Goal: Task Accomplishment & Management: Complete application form

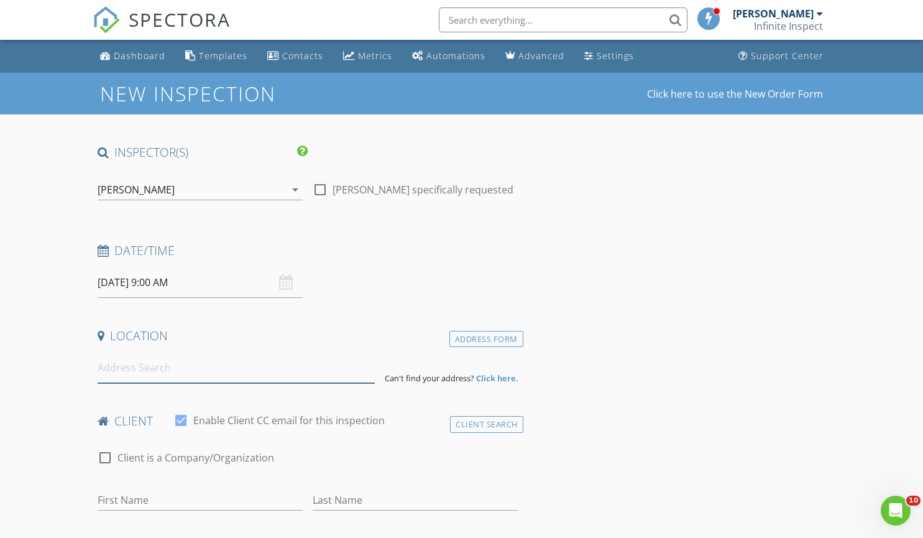
click at [183, 376] on input at bounding box center [236, 368] width 277 height 30
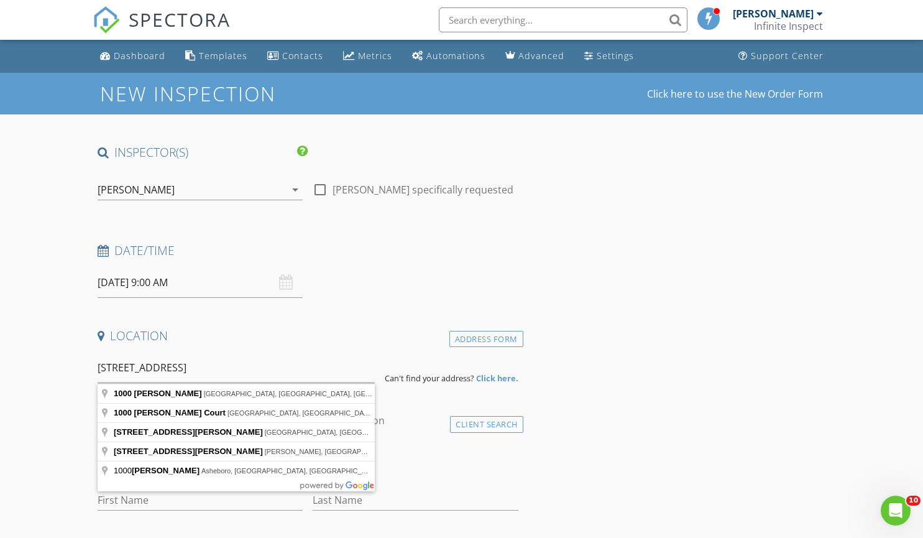
drag, startPoint x: 213, startPoint y: 407, endPoint x: 196, endPoint y: 395, distance: 20.0
type input "1000 Spinks Rd, Lewisville, TX, USA"
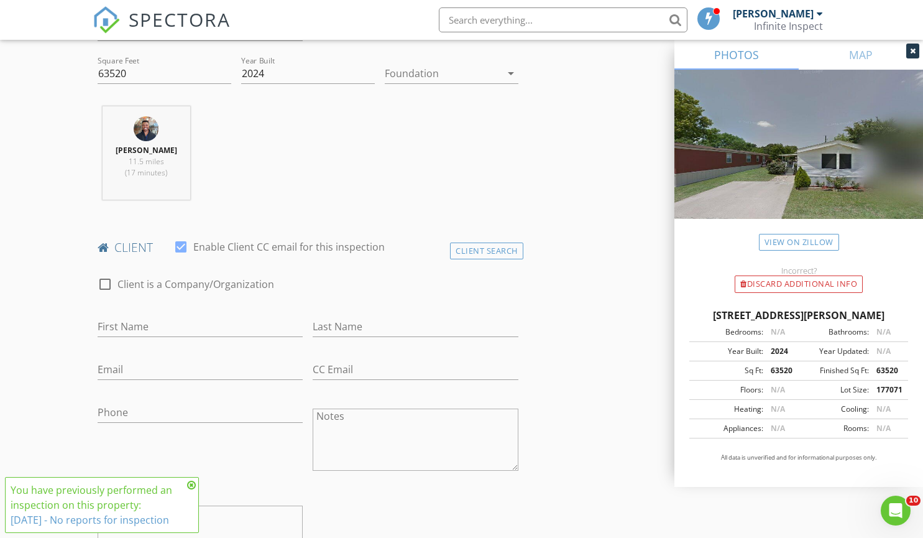
scroll to position [488, 0]
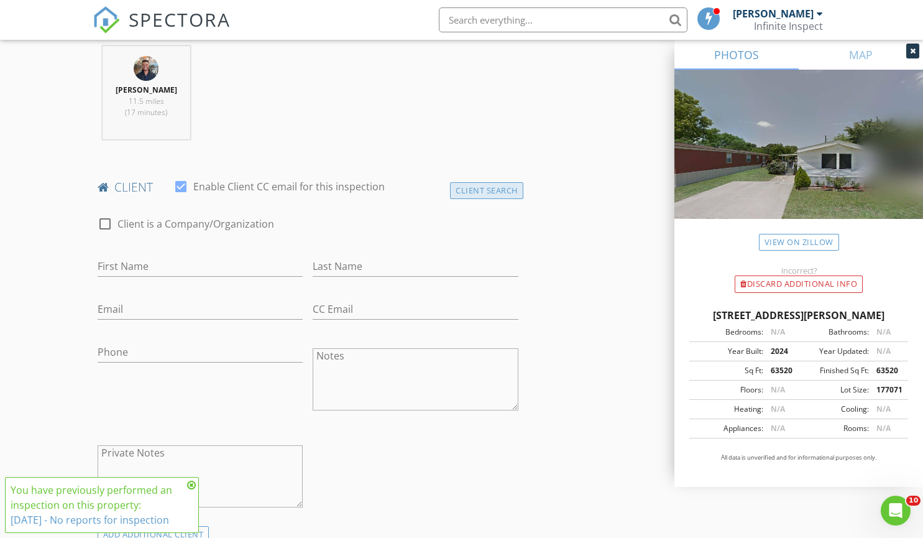
click at [495, 194] on div "Client Search" at bounding box center [486, 190] width 73 height 17
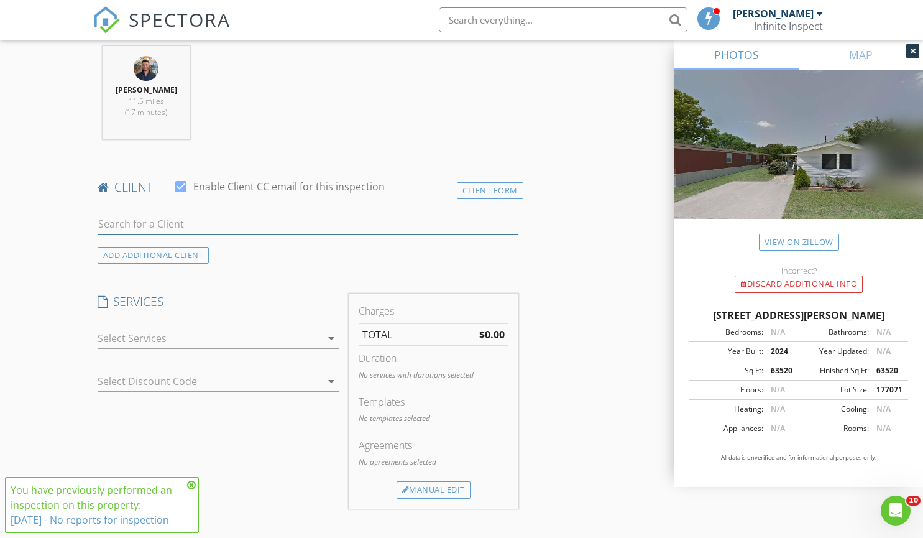
click at [307, 230] on input "text" at bounding box center [308, 224] width 421 height 21
type input "spo"
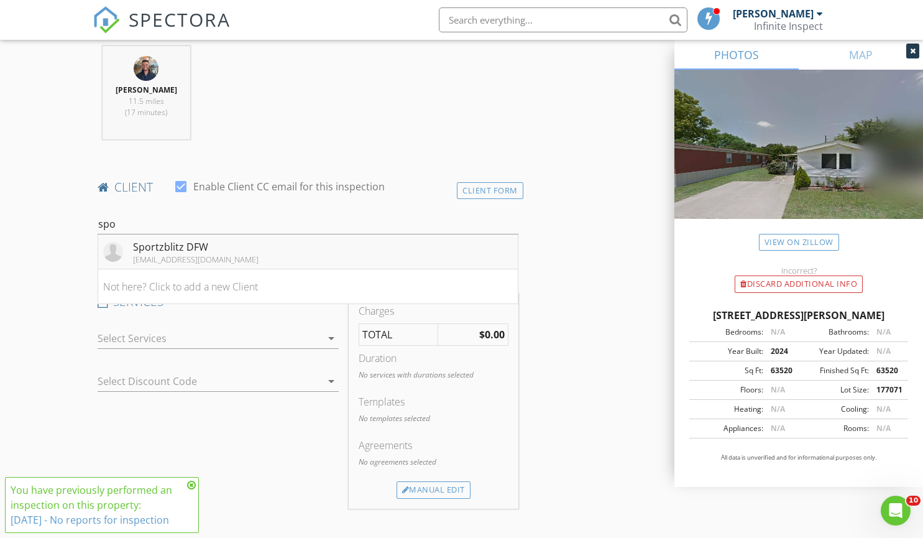
click at [285, 248] on li "Sportzblitz DFW sportzblitz.dfw@gmail.com" at bounding box center [308, 251] width 420 height 35
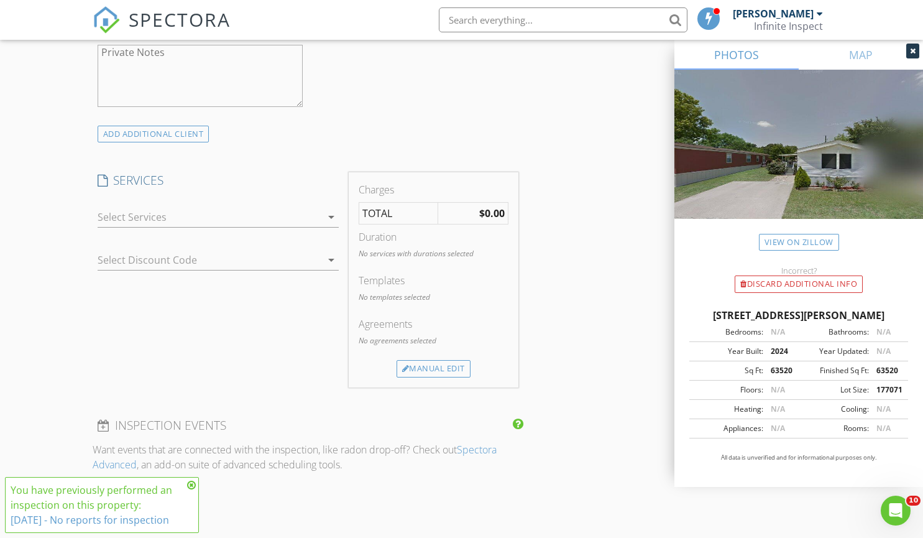
scroll to position [911, 0]
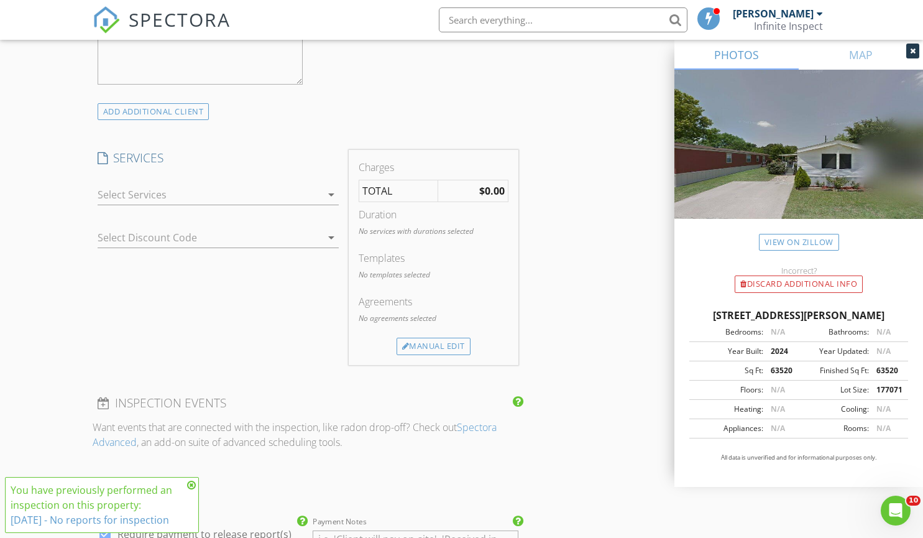
click at [313, 193] on div at bounding box center [210, 195] width 224 height 20
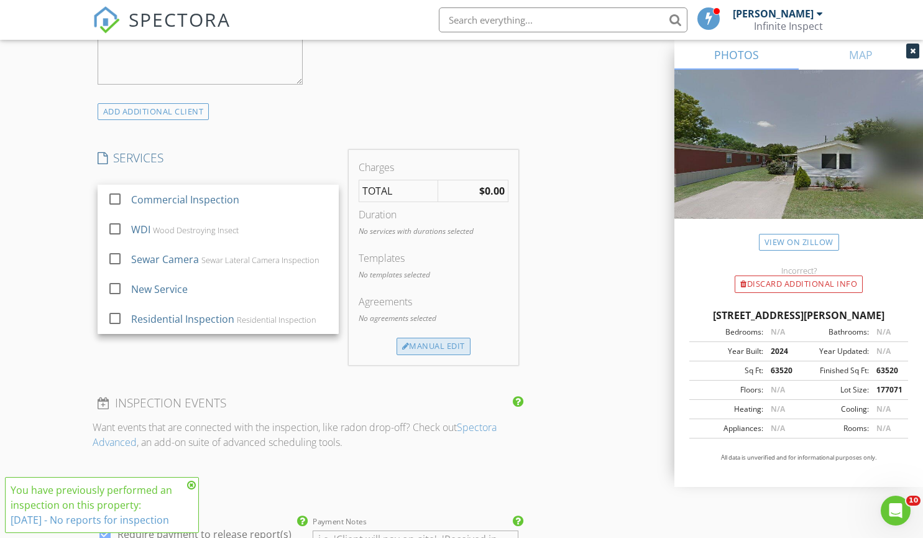
click at [435, 345] on div "Manual Edit" at bounding box center [434, 346] width 74 height 17
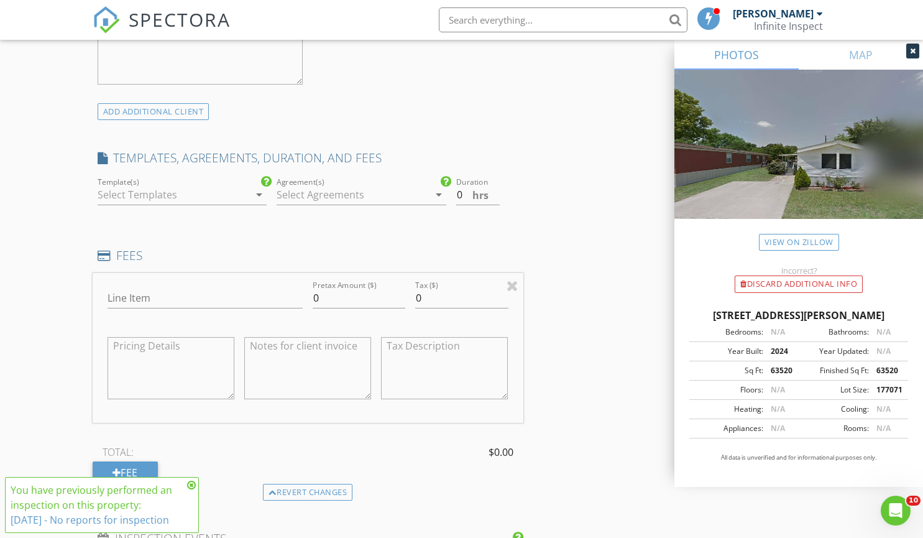
click at [250, 186] on div "Template(s) arrow_drop_down" at bounding box center [183, 195] width 170 height 21
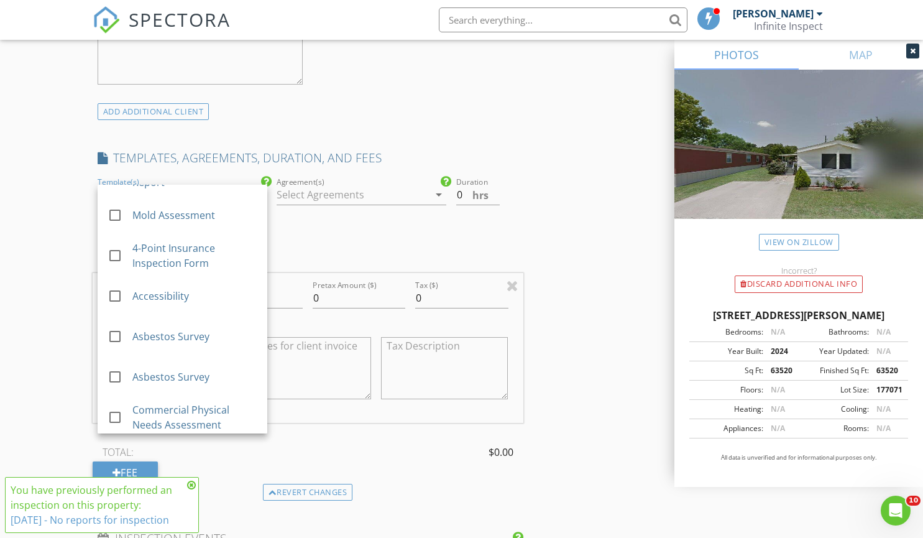
scroll to position [410, 0]
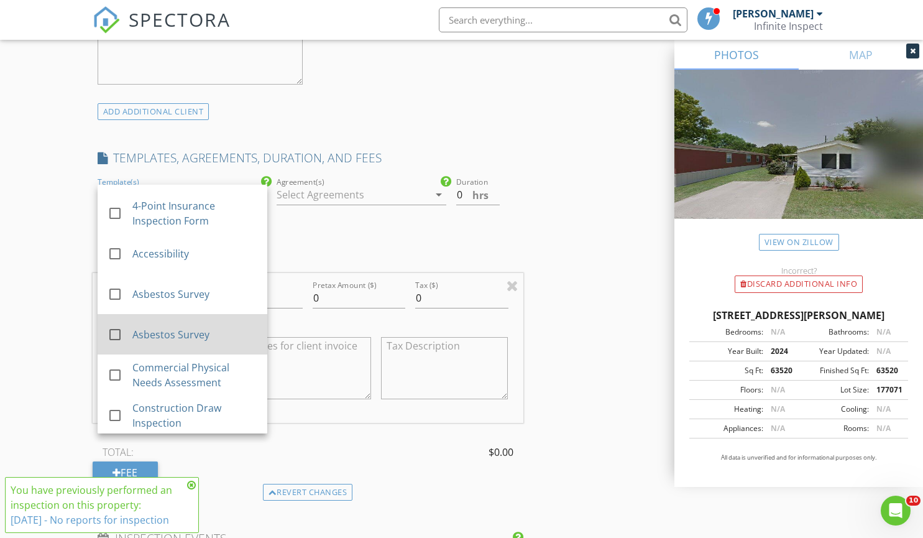
click at [224, 333] on div "Asbestos Survey" at bounding box center [194, 334] width 125 height 15
click at [409, 211] on div at bounding box center [362, 213] width 170 height 7
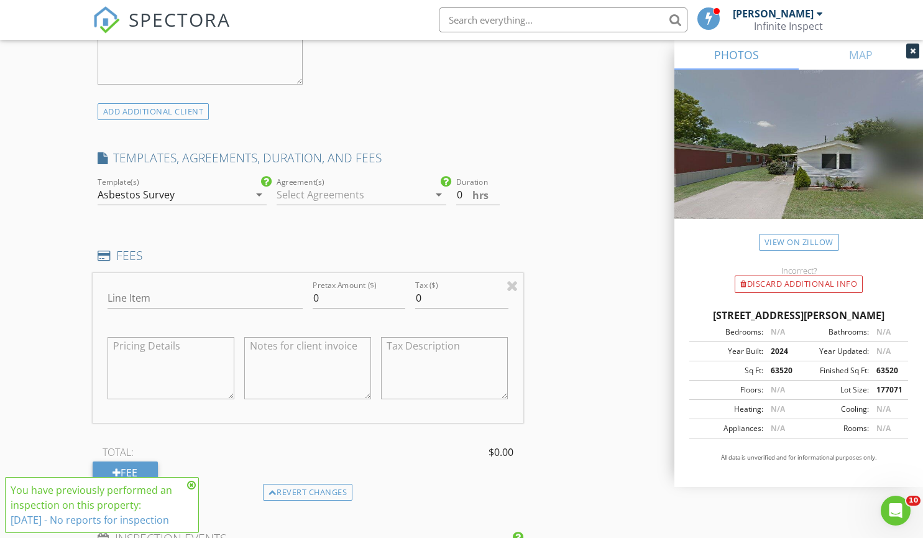
click at [419, 199] on div at bounding box center [353, 195] width 152 height 20
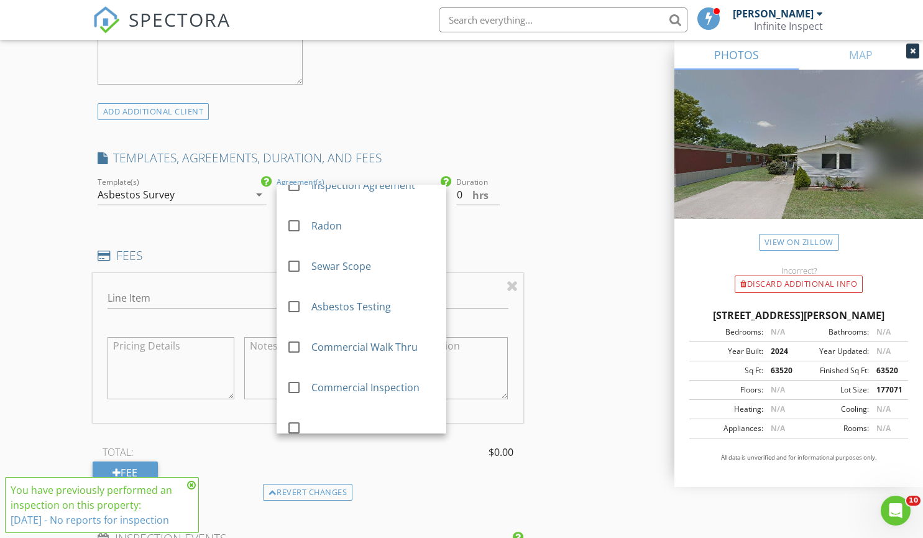
scroll to position [31, 0]
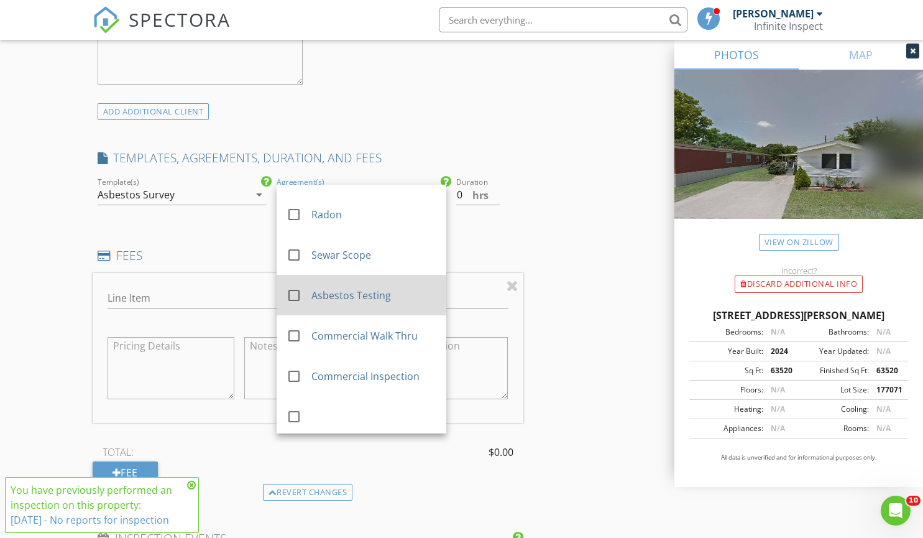
click at [381, 300] on div "Asbestos Testing" at bounding box center [374, 295] width 125 height 15
click at [493, 237] on div "INSPECTOR(S) check_box Jeffrey Brown PRIMARY Jeffrey Brown arrow_drop_down chec…" at bounding box center [308, 284] width 431 height 2102
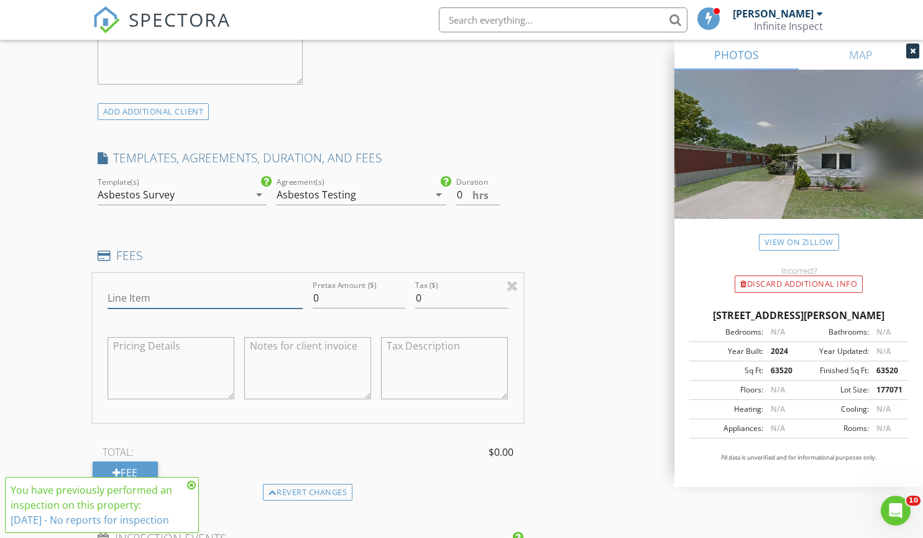
click at [203, 289] on input "Line Item" at bounding box center [206, 298] width 196 height 21
type input "Registered Accessibility Consulting"
click at [281, 374] on textarea at bounding box center [307, 368] width 127 height 62
click at [219, 361] on textarea at bounding box center [171, 368] width 127 height 62
type textarea "P"
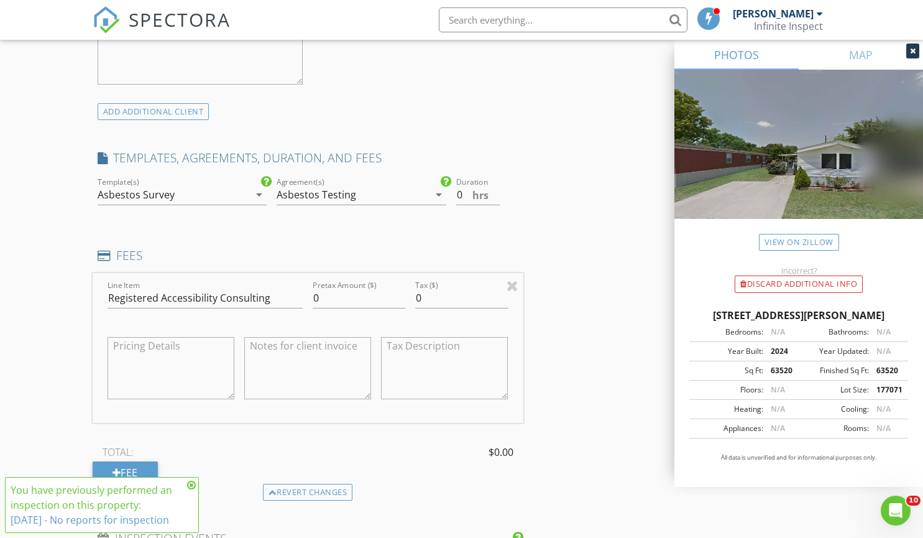
click at [284, 357] on textarea at bounding box center [307, 368] width 127 height 62
type textarea "Project Plan review and and site inspection"
click at [344, 302] on input "0" at bounding box center [359, 298] width 93 height 21
type input "900"
click at [350, 382] on textarea "Project Plan review and and site inspection" at bounding box center [307, 368] width 127 height 62
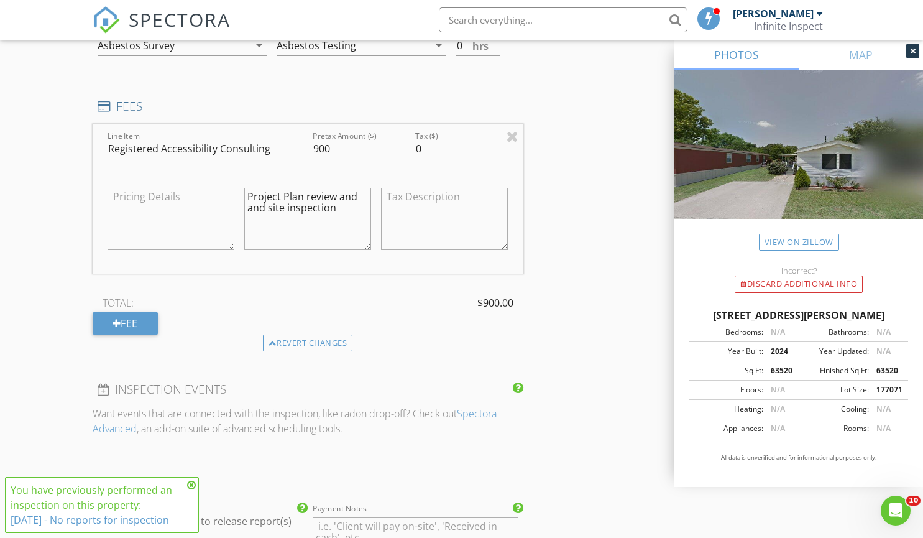
scroll to position [1066, 0]
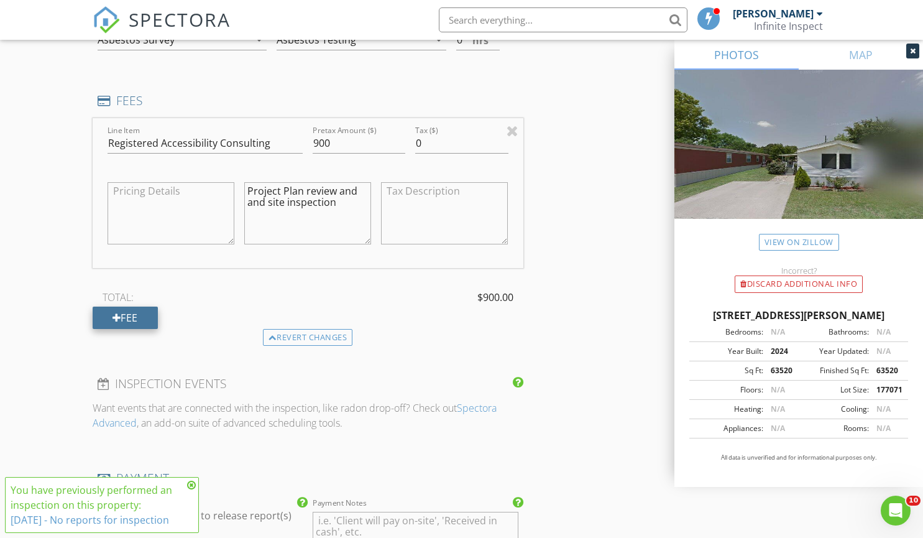
click at [142, 322] on div "Fee" at bounding box center [125, 318] width 65 height 22
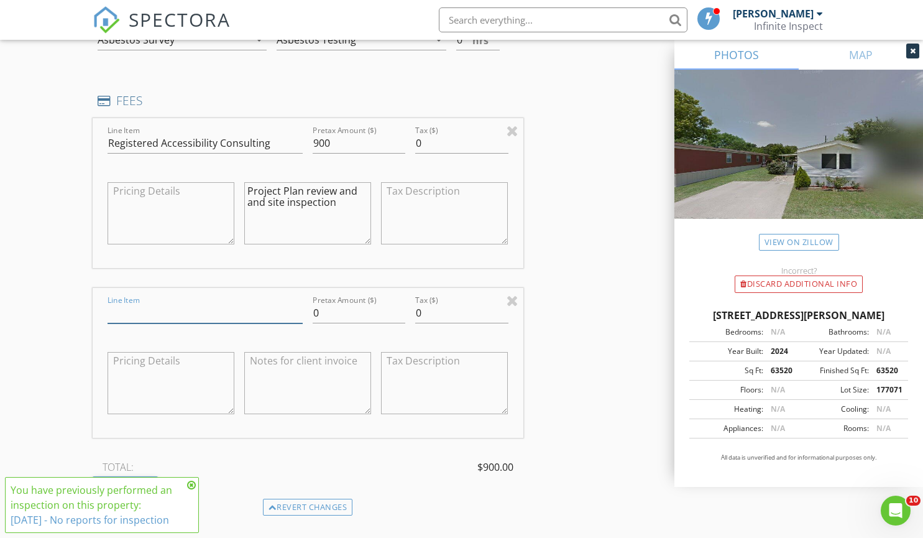
click at [203, 315] on input "Line Item" at bounding box center [206, 313] width 196 height 21
type input "Asbestos Survey"
click at [333, 320] on input "0" at bounding box center [359, 313] width 93 height 21
type input "700"
click at [466, 390] on textarea at bounding box center [444, 383] width 127 height 62
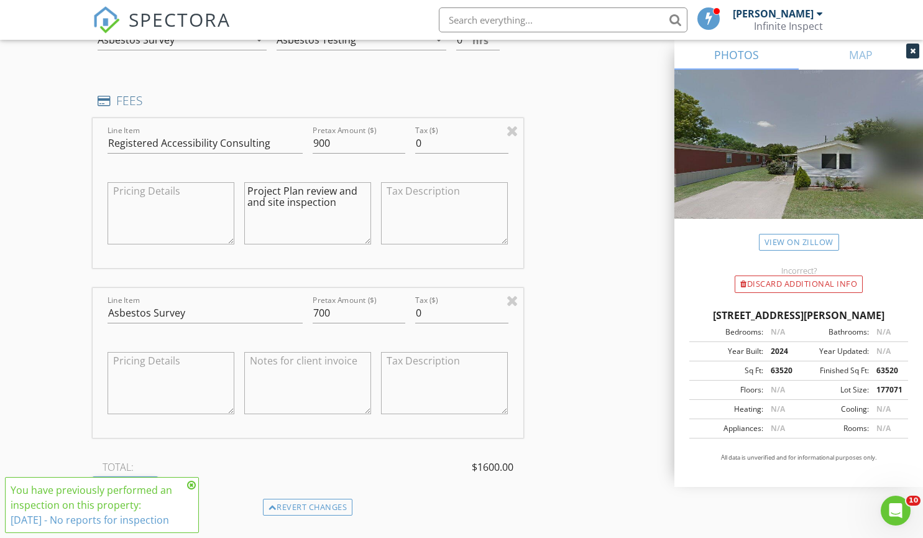
scroll to position [1214, 0]
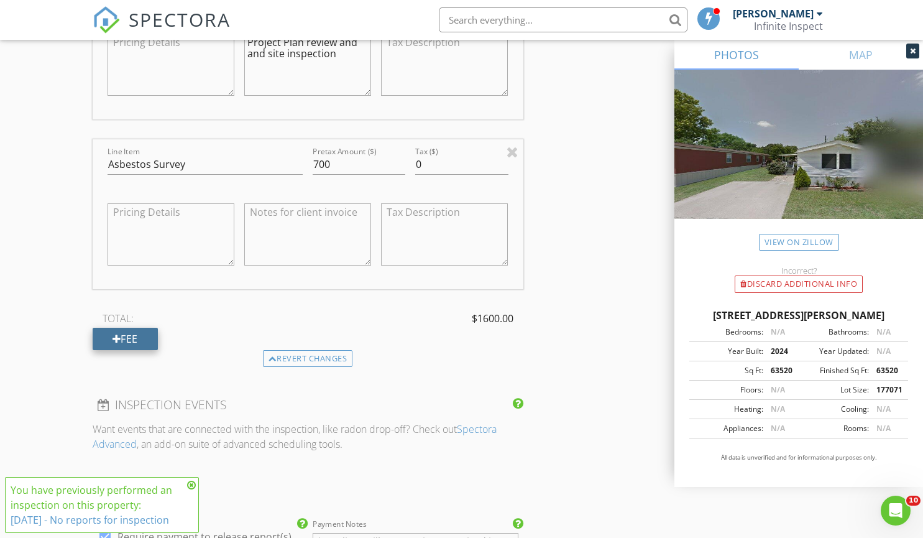
click at [134, 333] on div "Fee" at bounding box center [125, 339] width 65 height 22
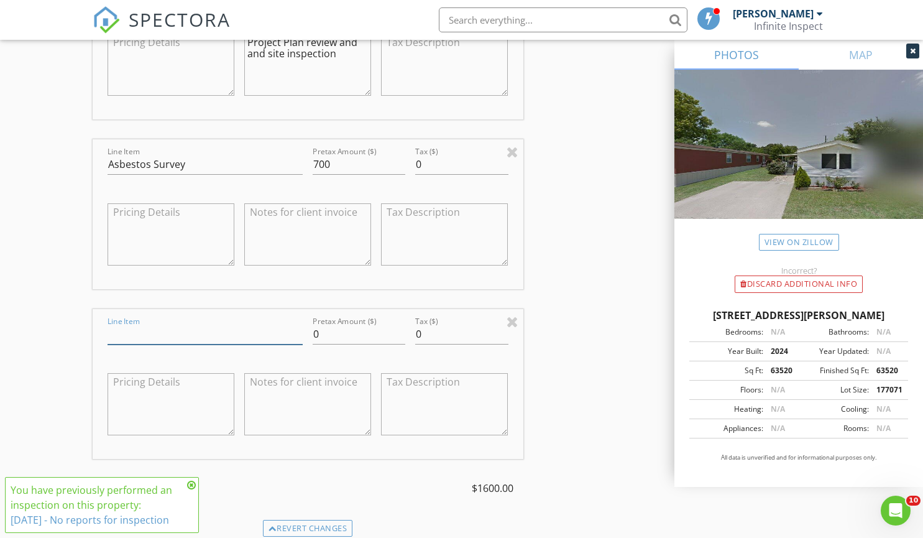
click at [213, 337] on input "Line Item" at bounding box center [206, 334] width 196 height 21
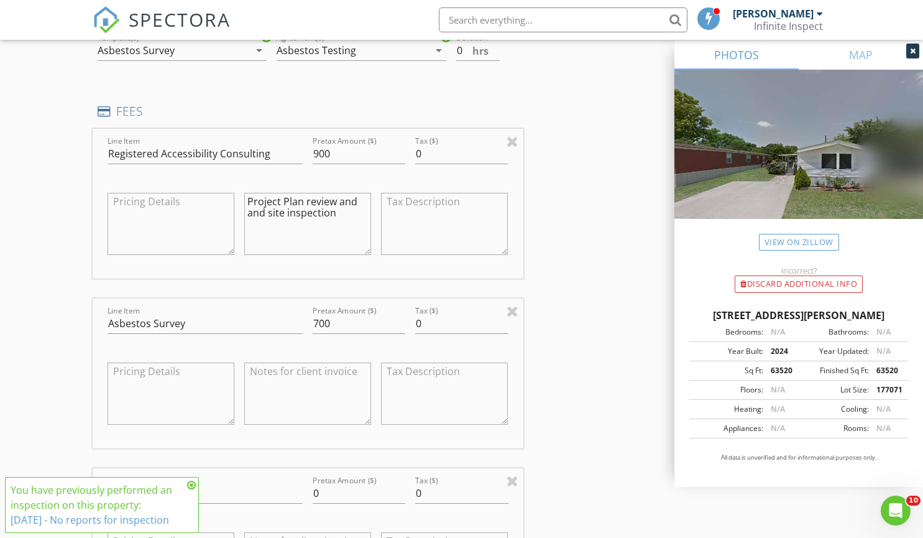
click at [344, 218] on textarea "Project Plan review and and site inspection" at bounding box center [307, 224] width 127 height 62
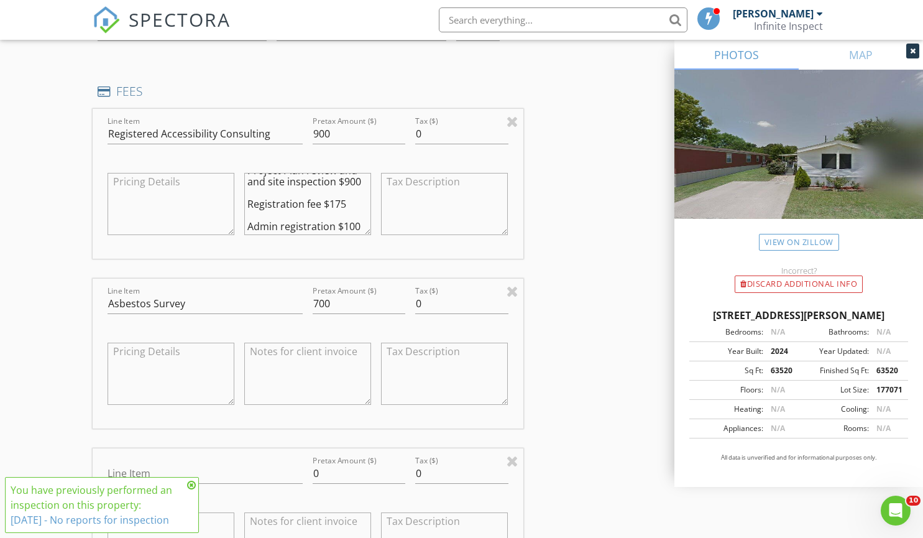
scroll to position [1039, 0]
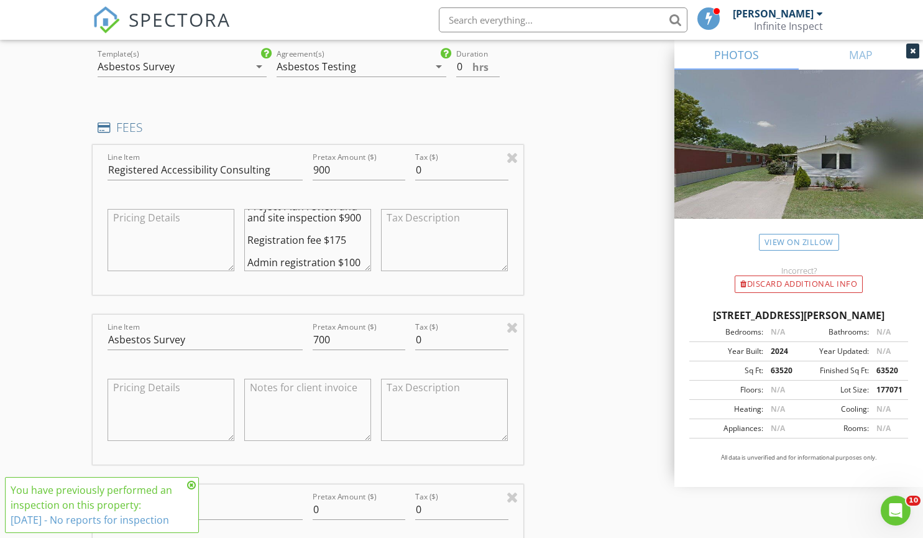
type textarea "Project Plan review and and site inspection $900 Registration fee $175 Admin re…"
click at [405, 252] on textarea at bounding box center [444, 240] width 127 height 62
click at [341, 170] on input "900" at bounding box center [359, 170] width 93 height 21
type input "9"
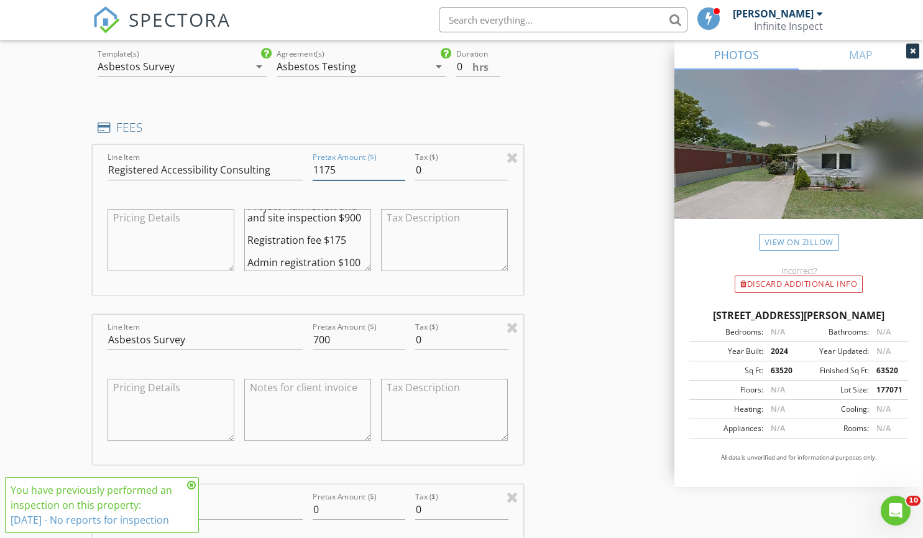
type input "1175"
click at [412, 255] on textarea at bounding box center [444, 240] width 127 height 62
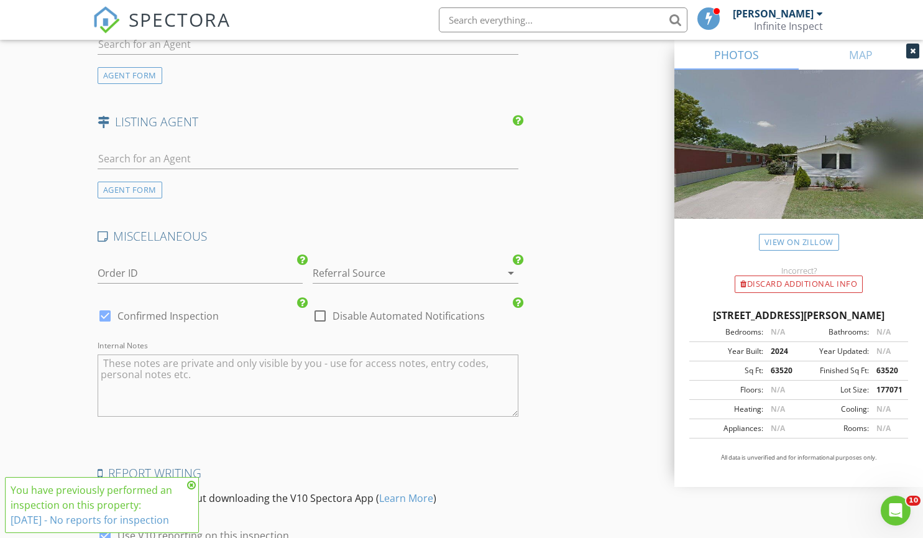
scroll to position [2150, 0]
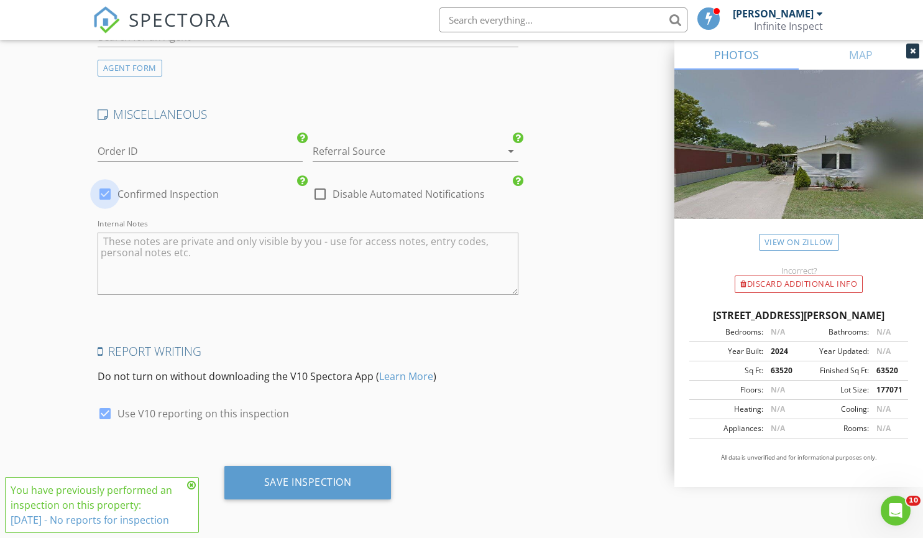
click at [108, 192] on div at bounding box center [105, 193] width 21 height 21
checkbox input "false"
checkbox input "true"
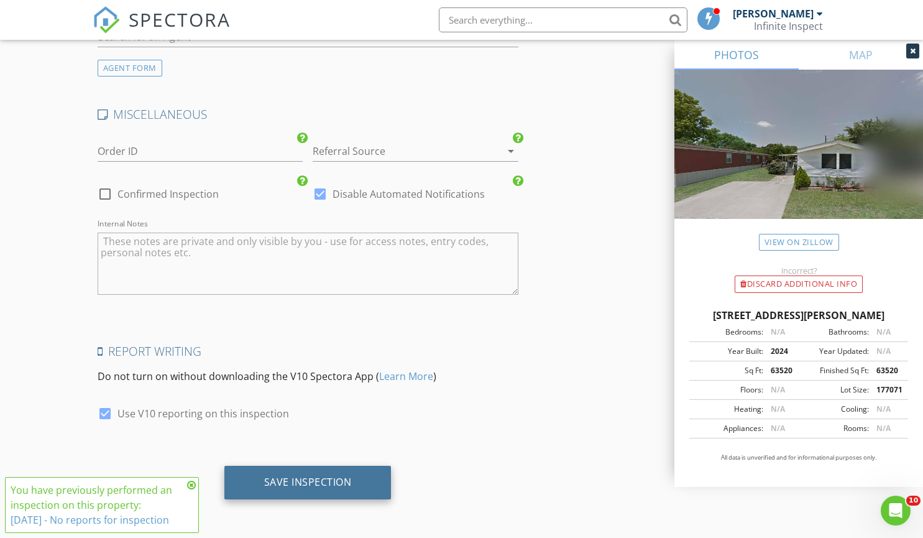
click at [333, 480] on div "Save Inspection" at bounding box center [308, 482] width 88 height 12
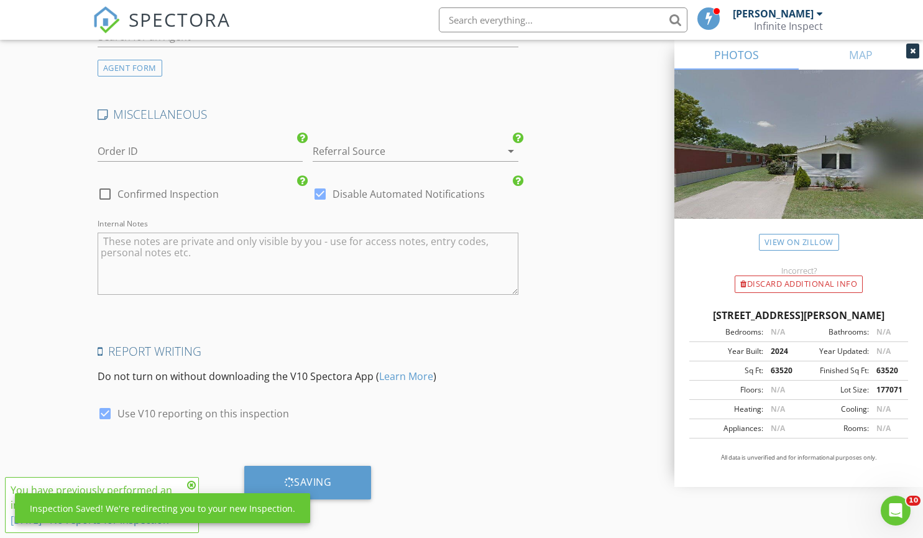
click at [192, 482] on icon at bounding box center [191, 485] width 9 height 10
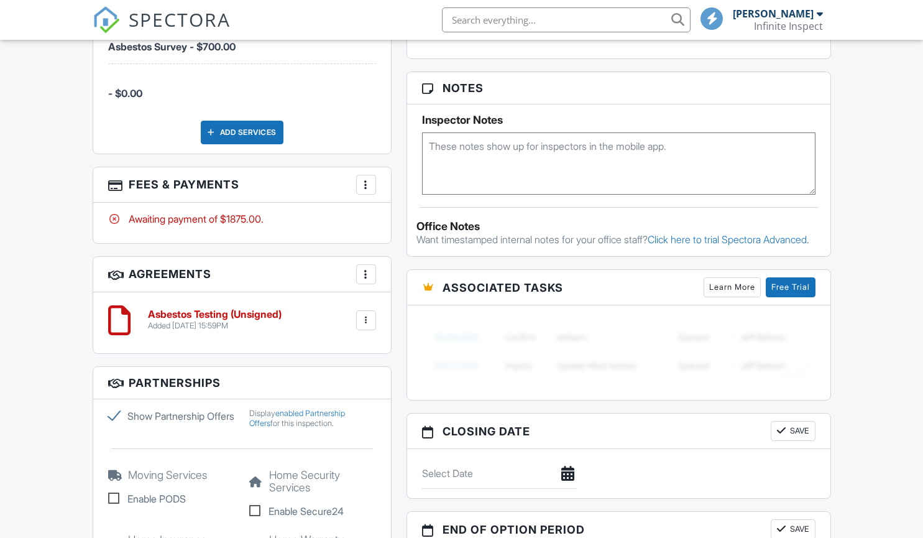
scroll to position [861, 0]
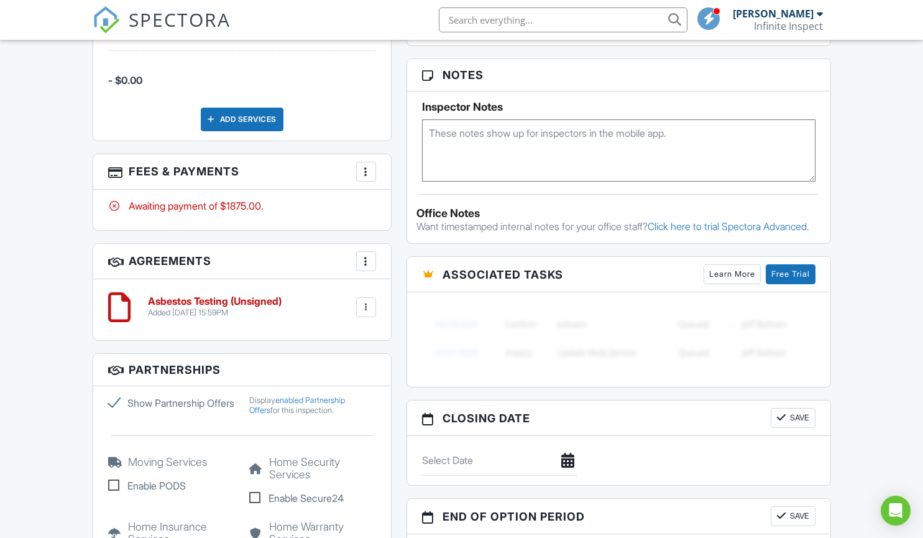
click at [923, 398] on html "SPECTORA [PERSON_NAME] Infinite Inspect Role: Inspector Change Role Dashboard N…" at bounding box center [461, 15] width 923 height 1752
click at [357, 175] on div "More" at bounding box center [366, 172] width 20 height 20
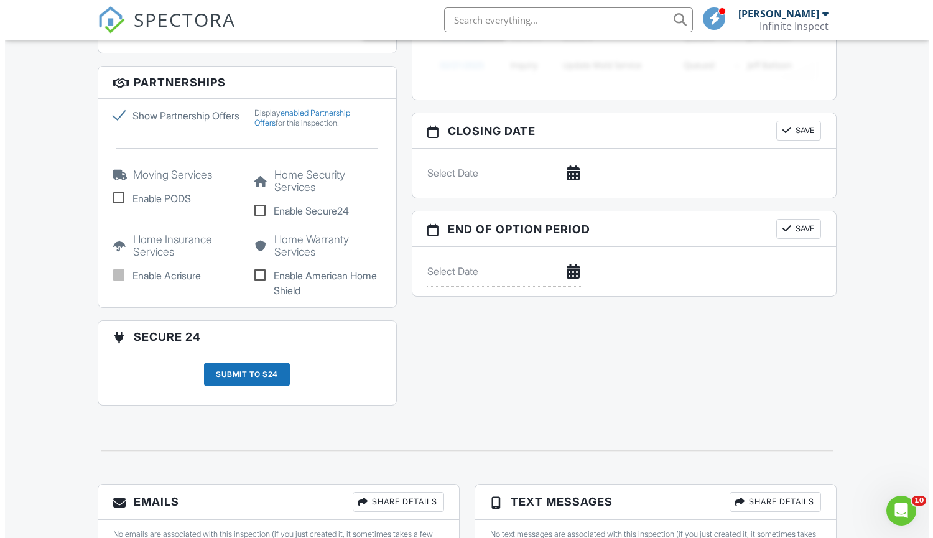
scroll to position [1224, 0]
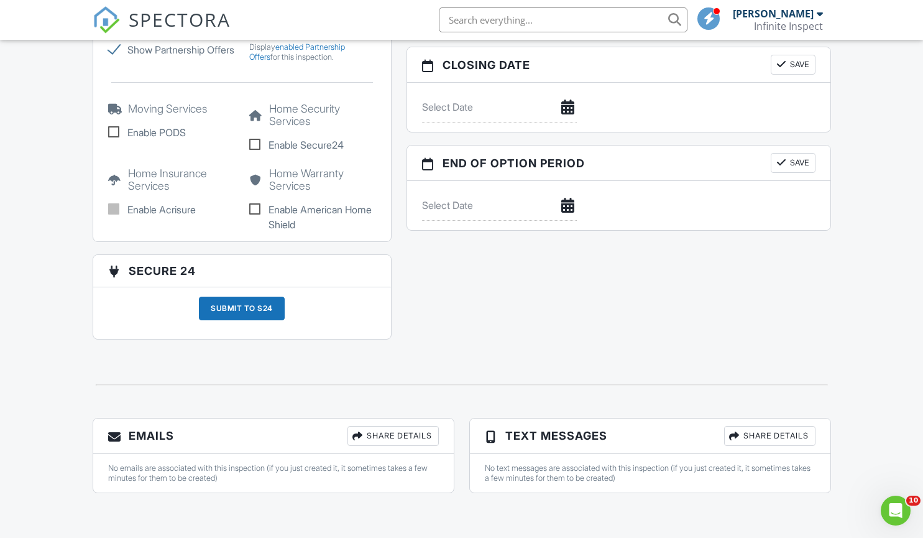
click at [371, 434] on div "Share Details" at bounding box center [393, 436] width 91 height 20
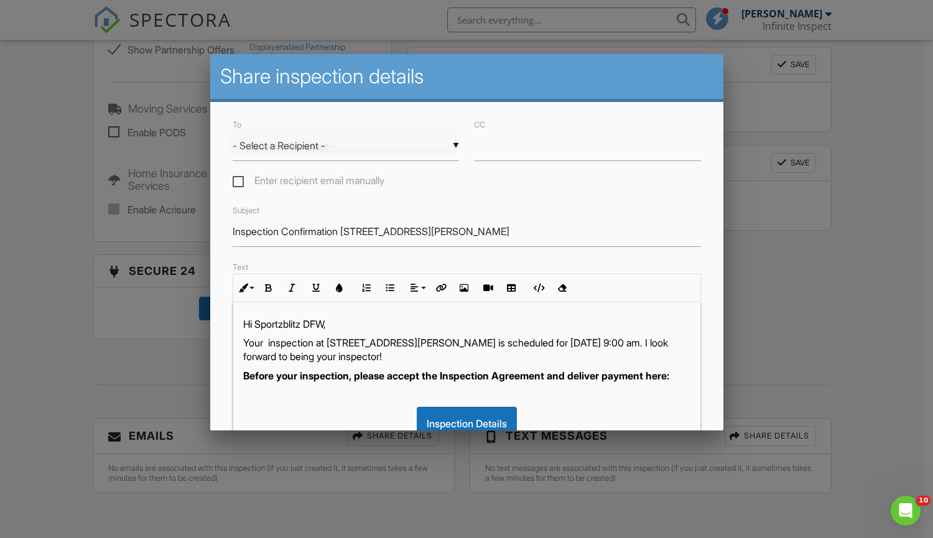
click at [333, 150] on div "▼ - Select a Recipient - - Select a Recipient - Sportzblitz DFW (Client) - Sele…" at bounding box center [346, 146] width 227 height 30
click at [335, 179] on span "Sportzblitz DFW (Client)" at bounding box center [344, 177] width 222 height 31
type input "Sportzblitz DFW (Client)"
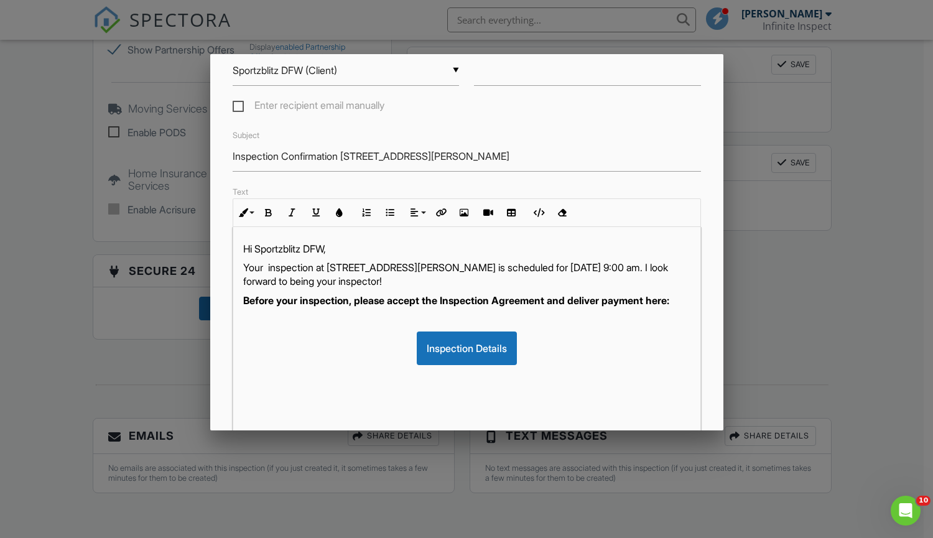
scroll to position [77, 0]
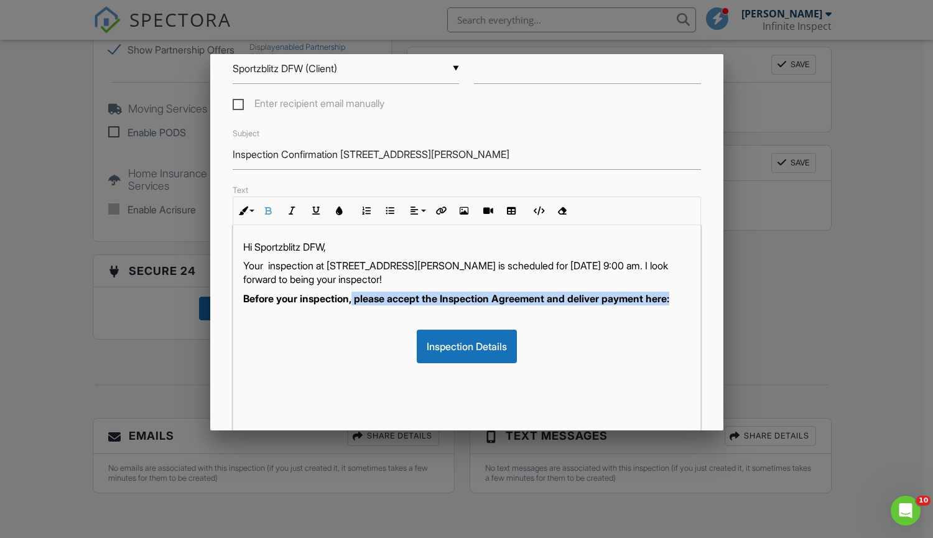
drag, startPoint x: 356, startPoint y: 302, endPoint x: 473, endPoint y: 318, distance: 117.3
click at [473, 305] on p "Before your inspection, please accept the Inspection Agreement and deliver paym…" at bounding box center [466, 299] width 447 height 14
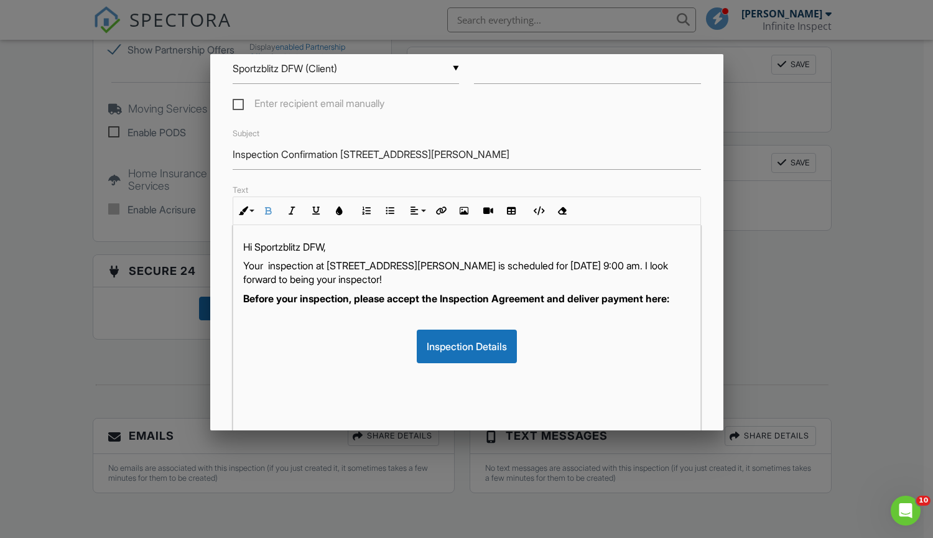
click at [722, 297] on div at bounding box center [466, 274] width 933 height 672
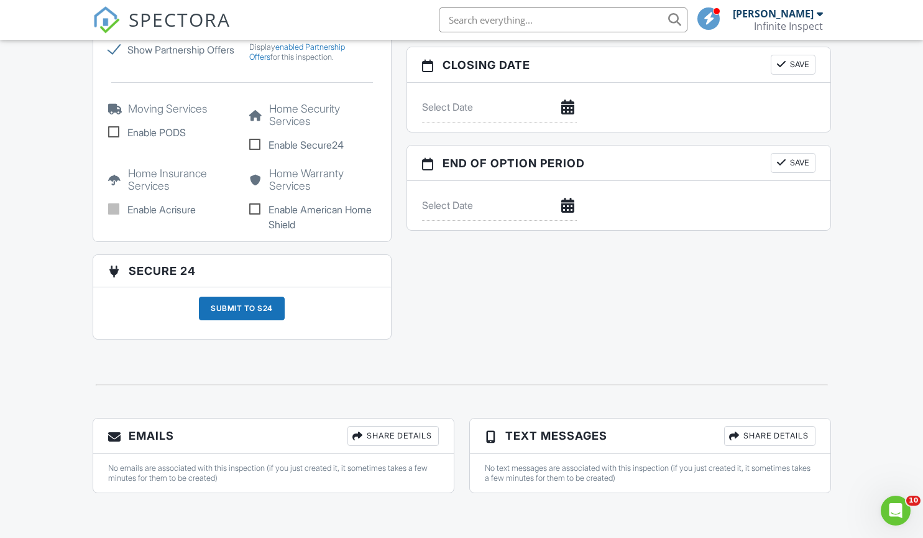
click at [407, 436] on div "Share Details" at bounding box center [393, 436] width 91 height 20
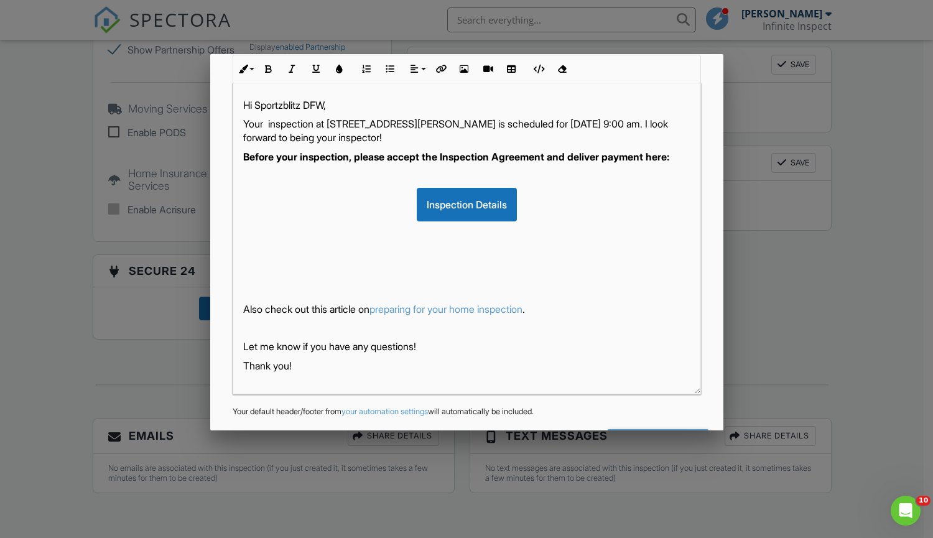
scroll to position [239, 0]
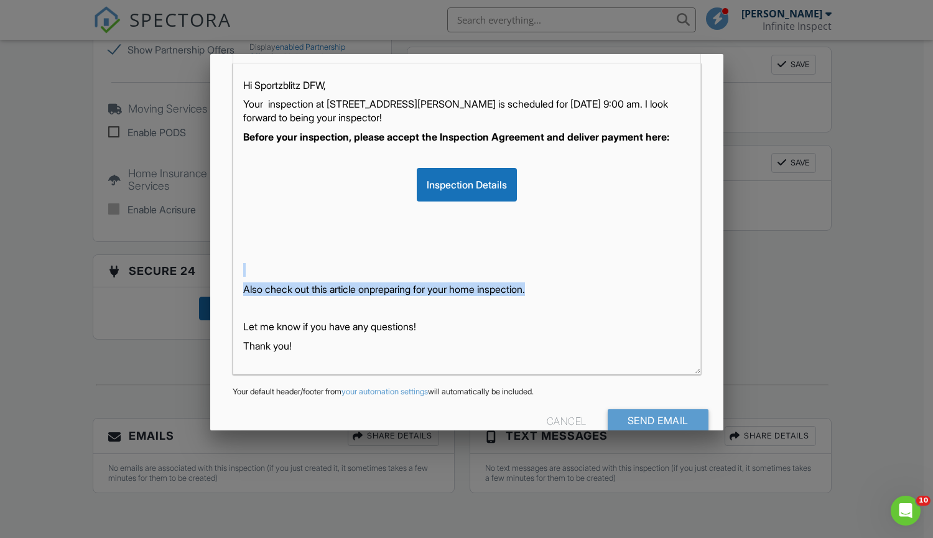
drag, startPoint x: 559, startPoint y: 305, endPoint x: 229, endPoint y: 278, distance: 330.7
click at [229, 278] on div "Text Inline Style XLarge Large Normal Small Light Small/Light Bold Italic Under…" at bounding box center [466, 197] width 483 height 353
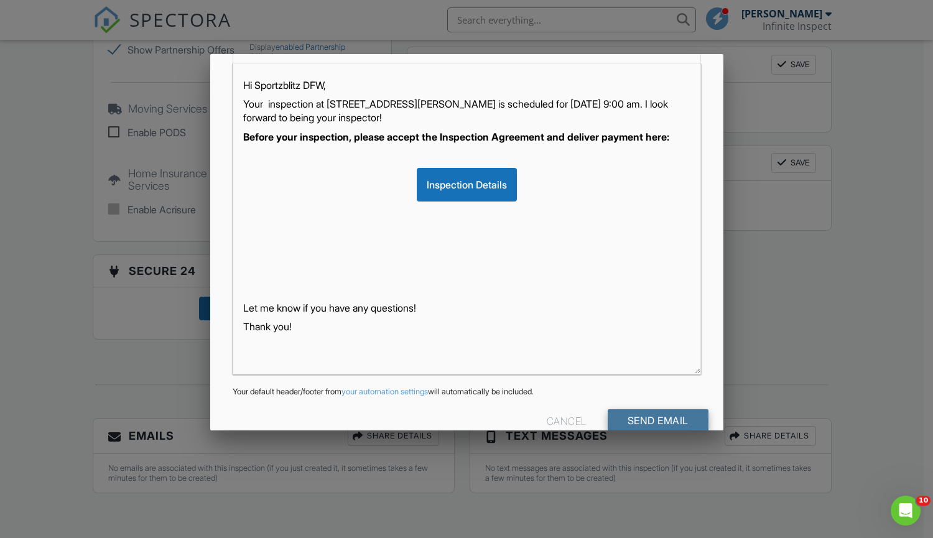
click at [643, 417] on input "Send Email" at bounding box center [657, 420] width 101 height 22
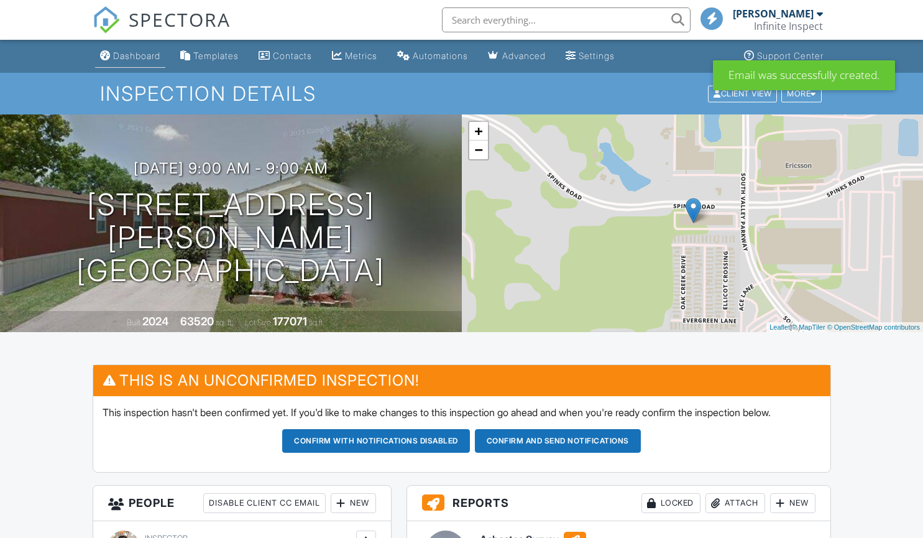
click at [138, 57] on div "Dashboard" at bounding box center [136, 55] width 47 height 11
